Goal: Information Seeking & Learning: Learn about a topic

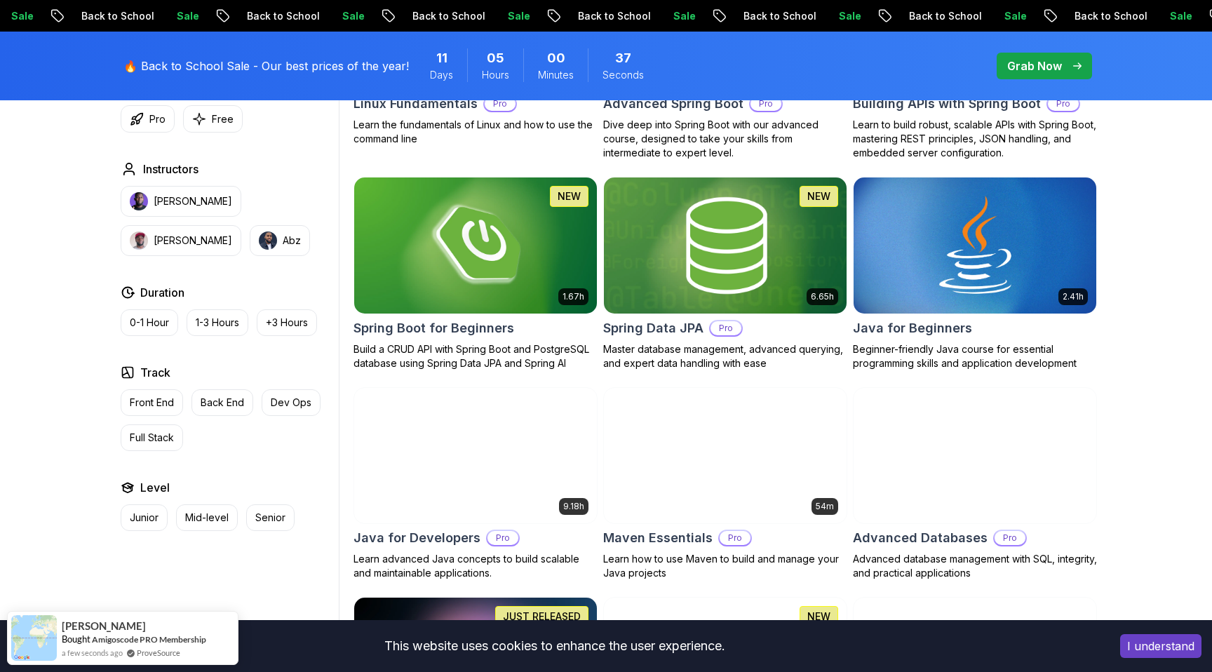
scroll to position [596, 0]
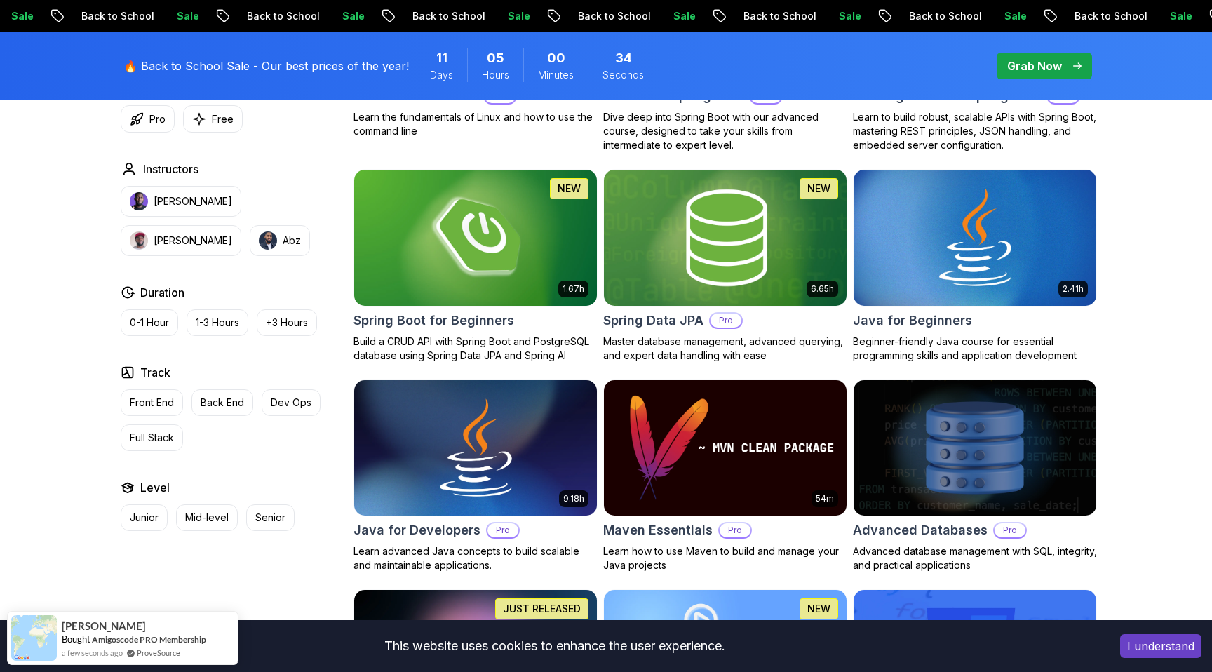
click at [655, 319] on h2 "Spring Data JPA" at bounding box center [653, 321] width 100 height 20
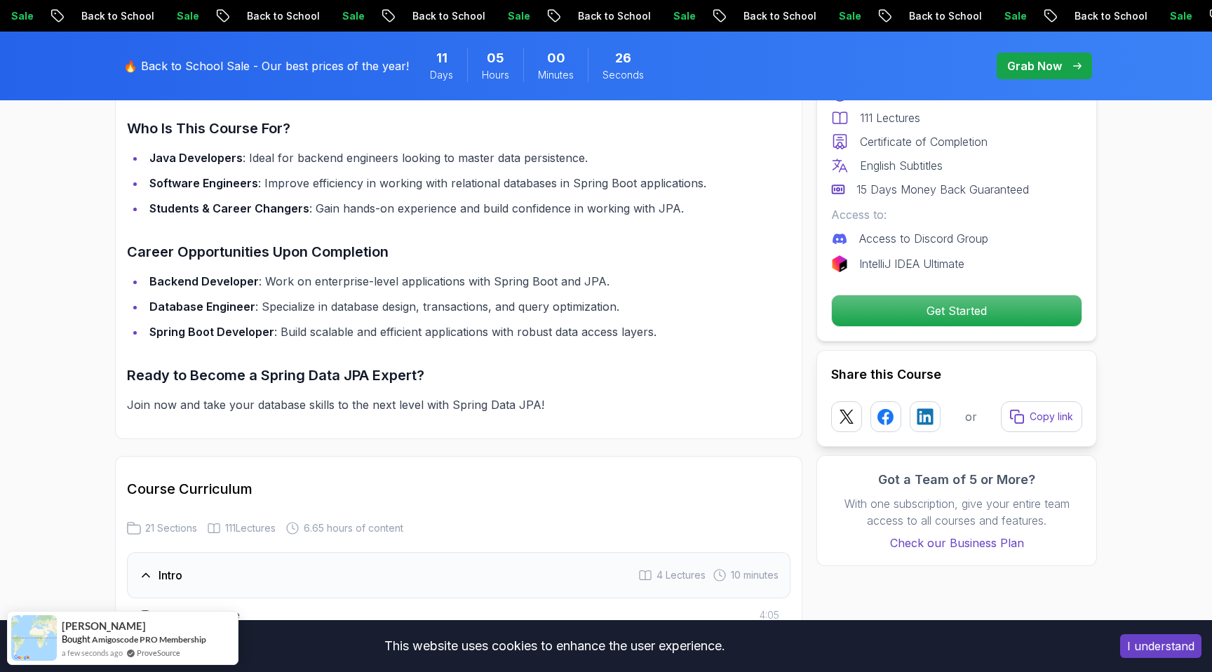
scroll to position [1353, 0]
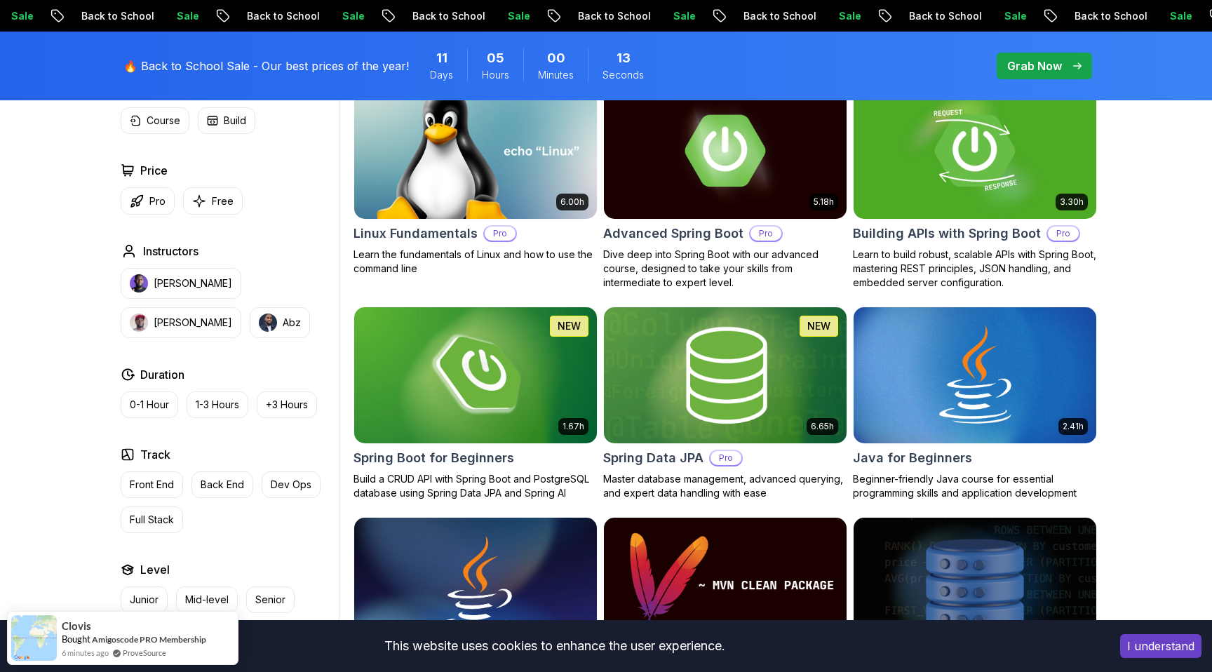
scroll to position [458, 0]
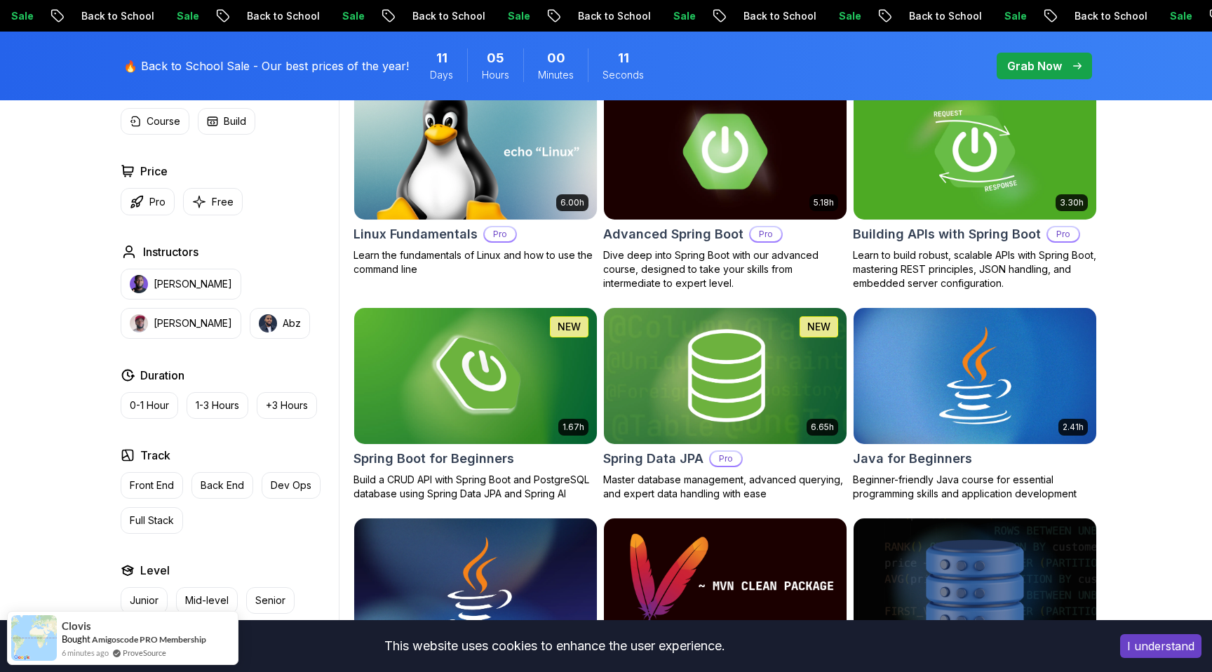
click at [676, 240] on h2 "Advanced Spring Boot" at bounding box center [673, 235] width 140 height 20
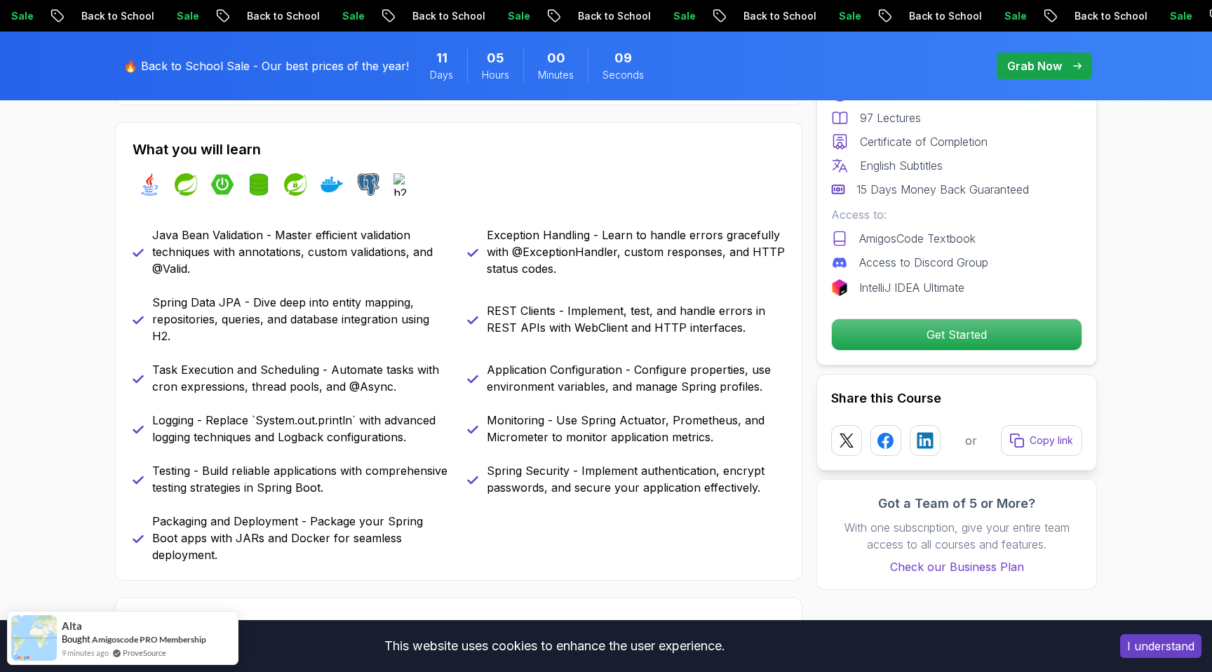
scroll to position [596, 0]
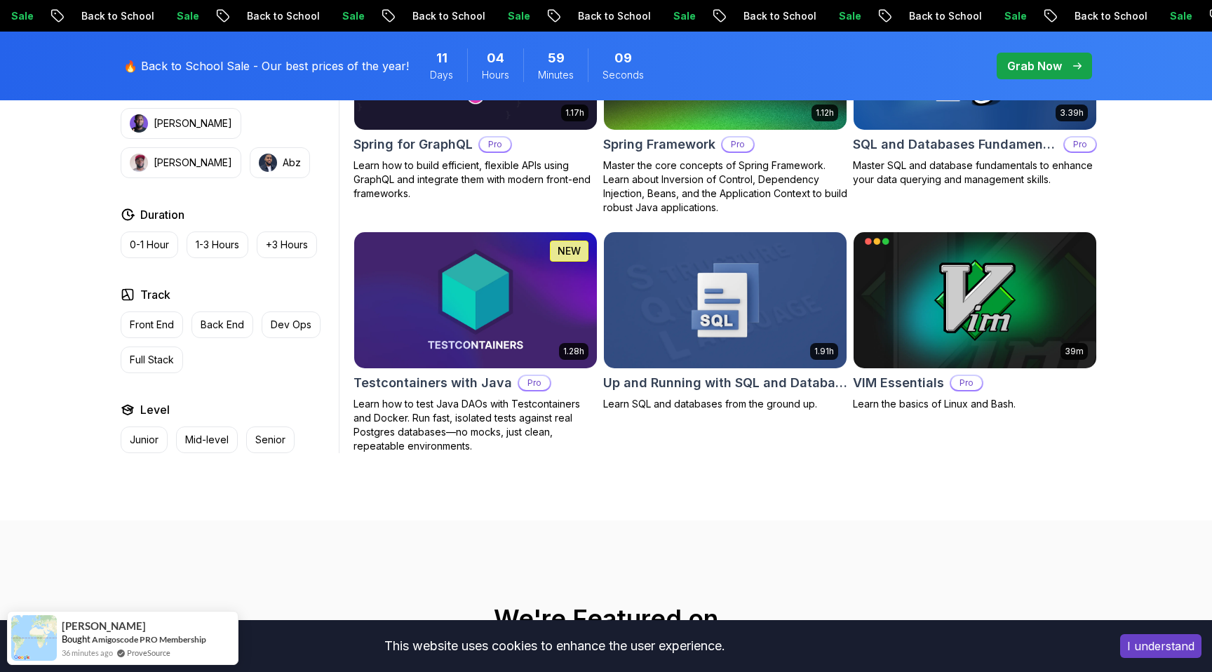
scroll to position [3630, 0]
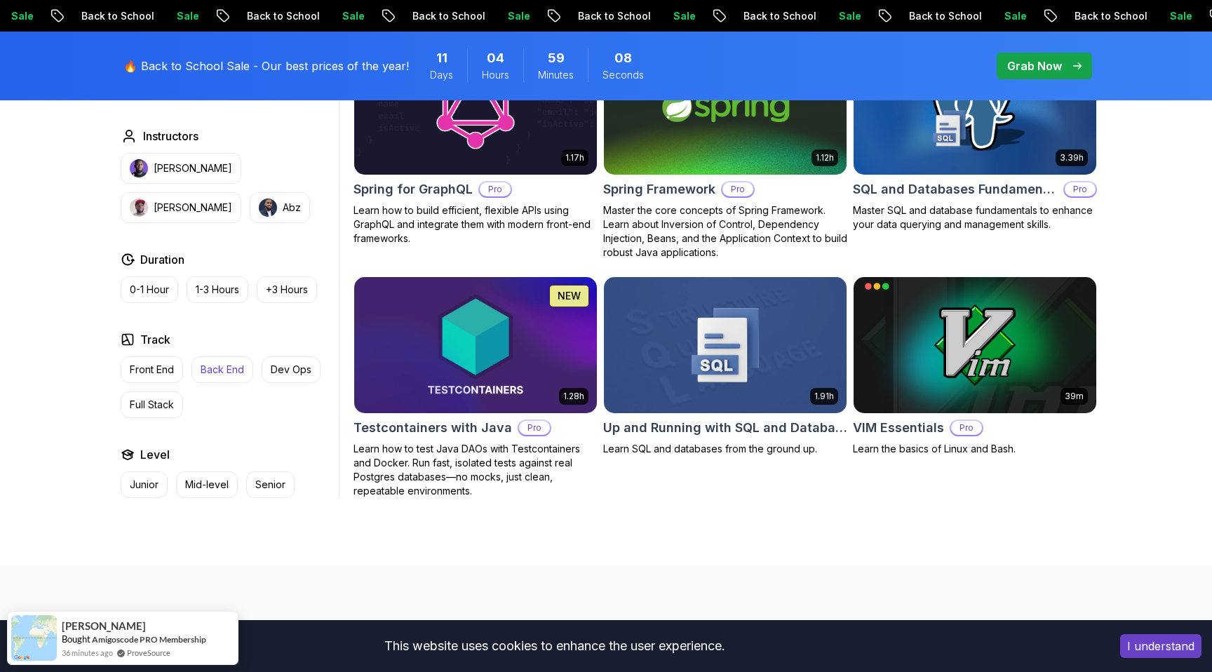
click at [234, 363] on p "Back End" at bounding box center [223, 370] width 44 height 14
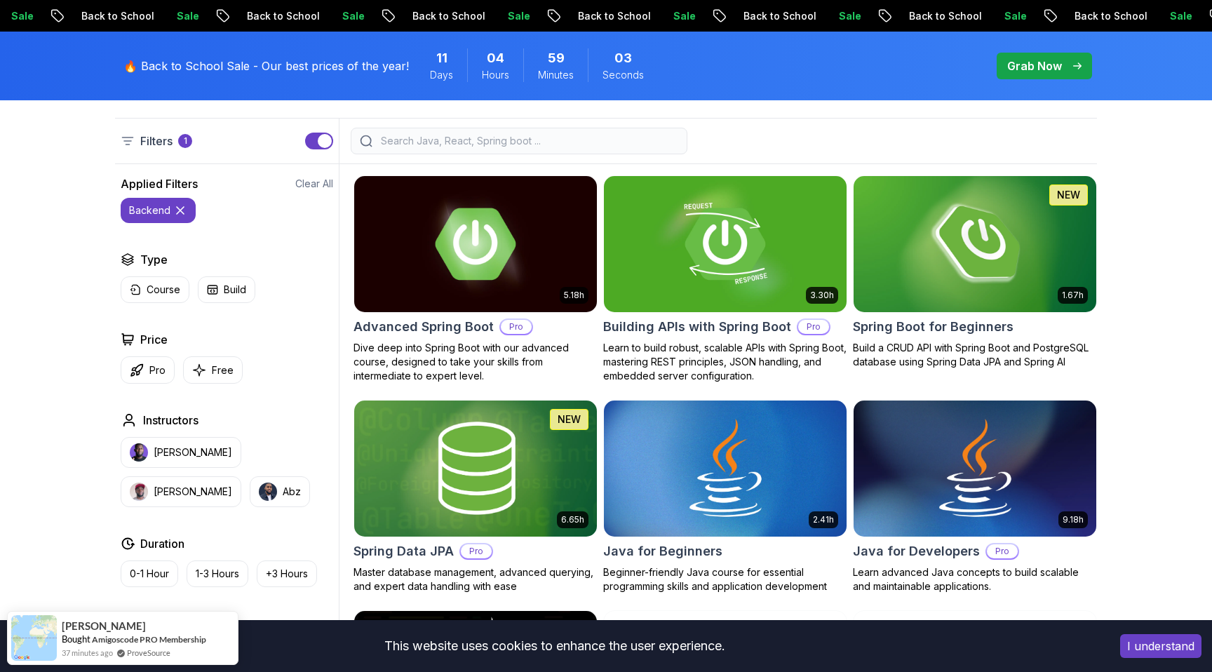
scroll to position [364, 0]
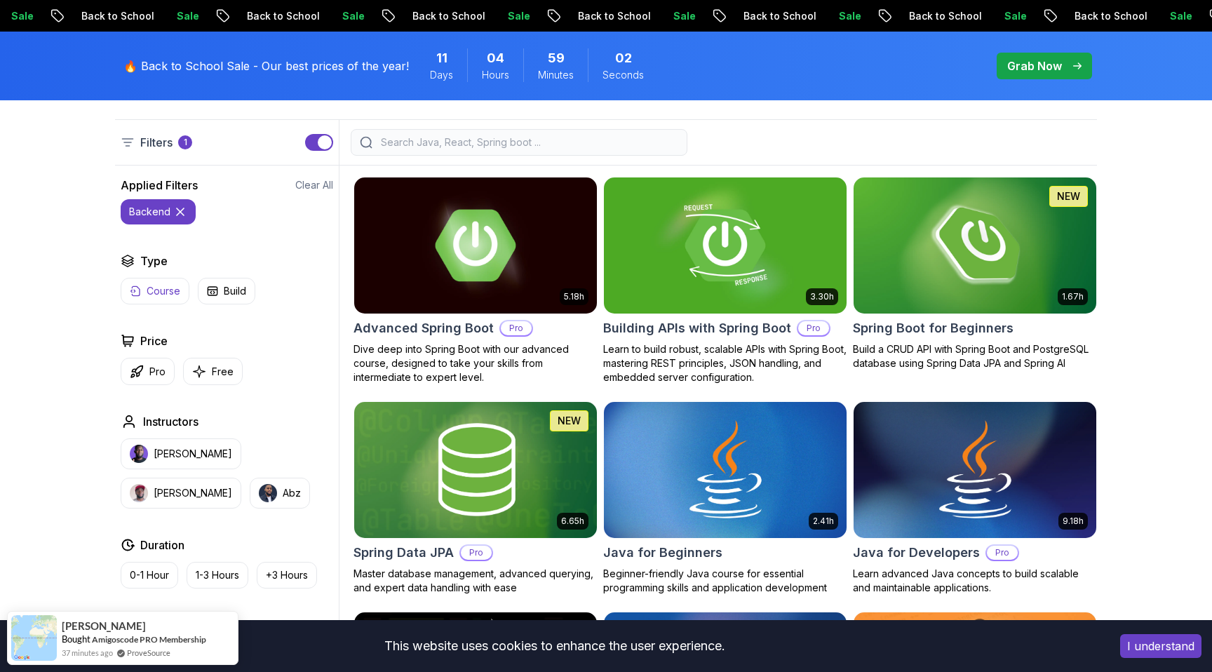
click at [147, 295] on p "Course" at bounding box center [164, 291] width 34 height 14
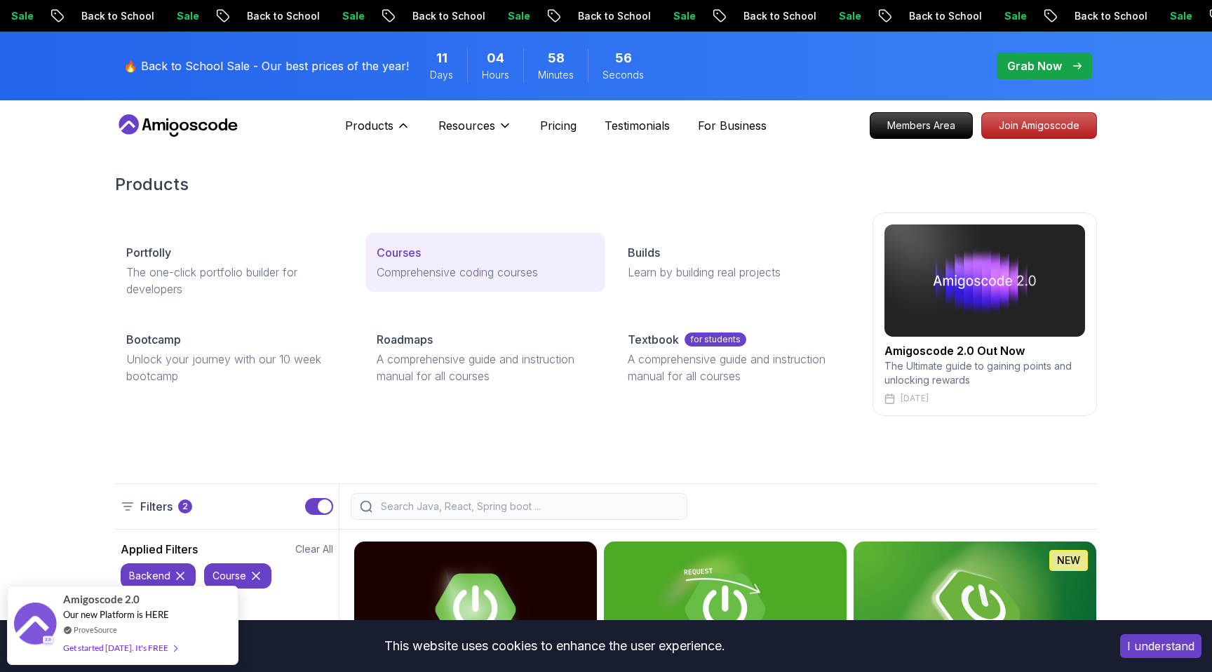
click at [391, 250] on p "Courses" at bounding box center [399, 252] width 44 height 17
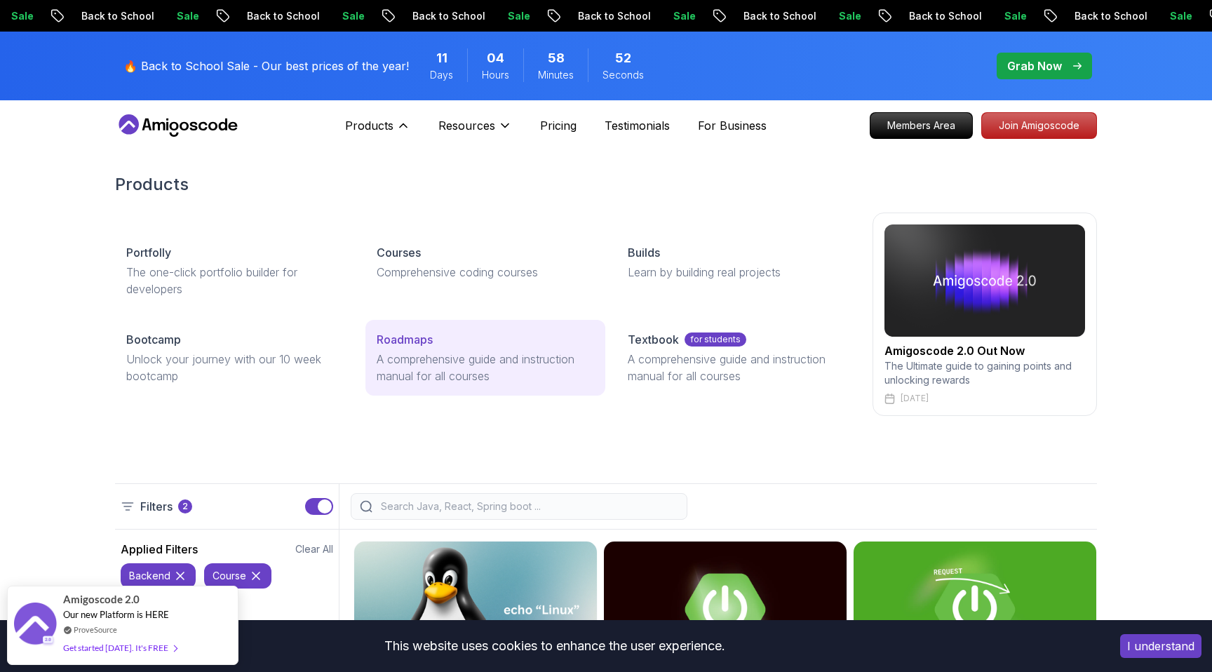
click at [401, 339] on p "Roadmaps" at bounding box center [405, 339] width 56 height 17
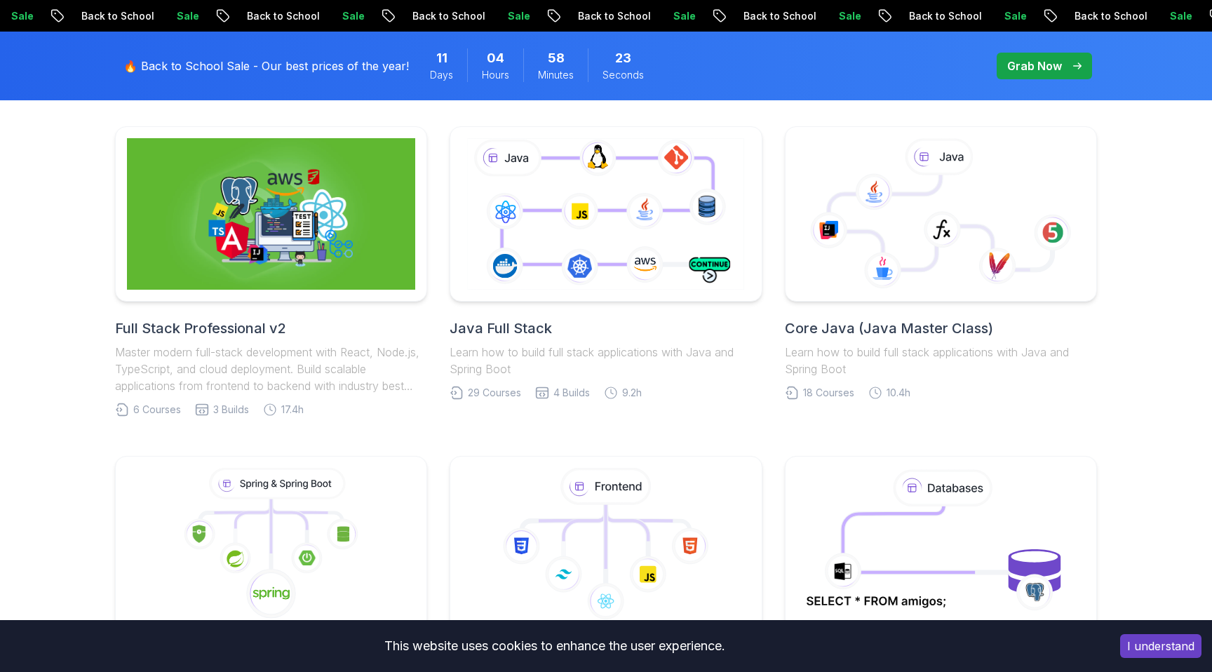
scroll to position [356, 0]
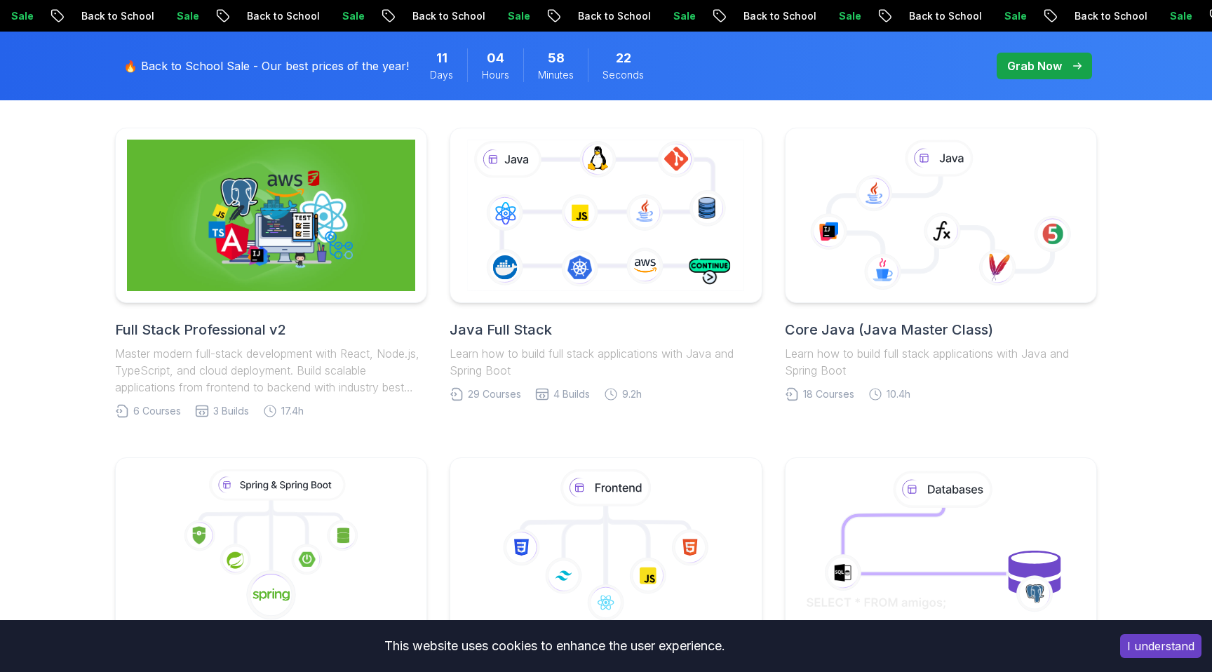
click at [497, 334] on h2 "Java Full Stack" at bounding box center [606, 330] width 312 height 20
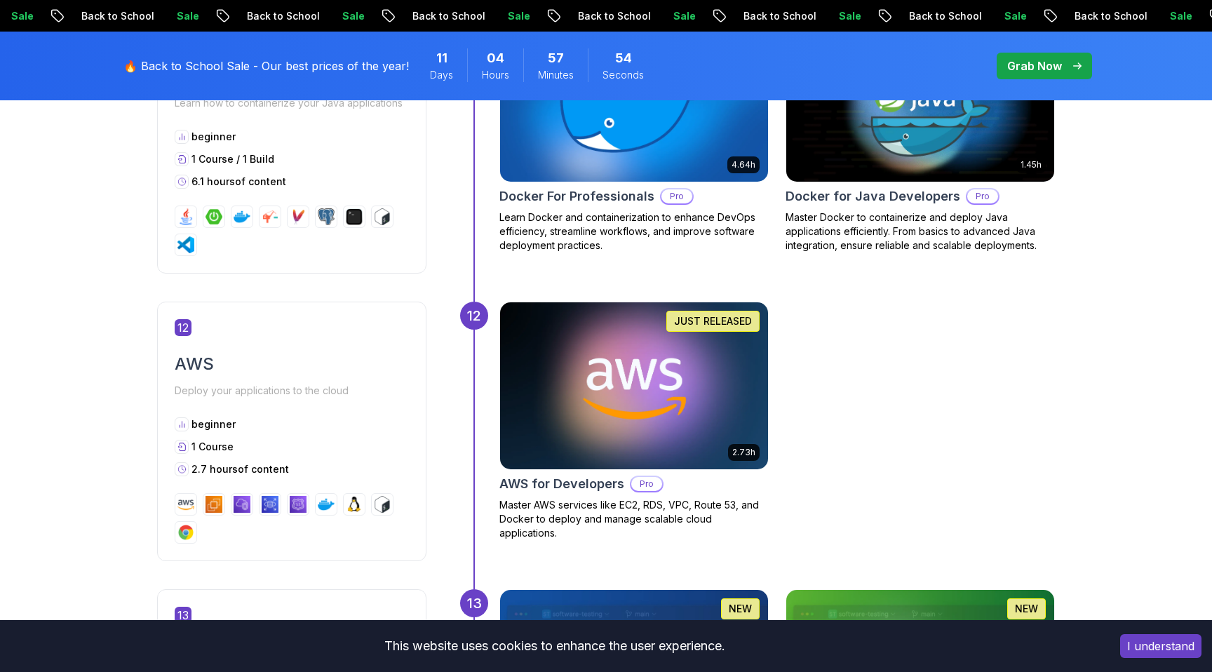
scroll to position [4597, 0]
